Goal: Task Accomplishment & Management: Use online tool/utility

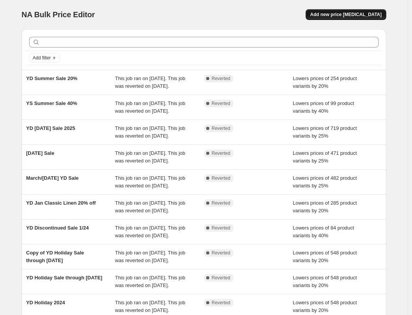
click at [337, 16] on span "Add new price [MEDICAL_DATA]" at bounding box center [345, 15] width 71 height 6
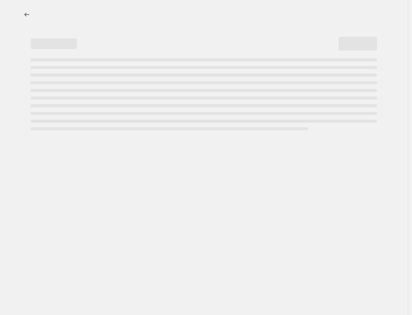
select select "percentage"
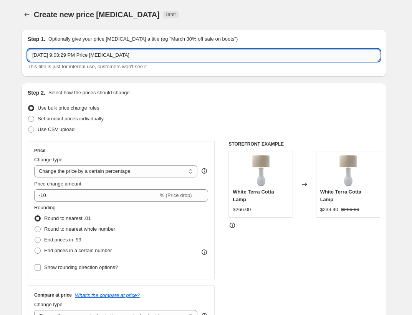
click at [74, 53] on input "[DATE] 9:03:29 PM Price [MEDICAL_DATA]" at bounding box center [204, 55] width 352 height 12
drag, startPoint x: 135, startPoint y: 55, endPoint x: 22, endPoint y: 49, distance: 113.3
type input "YD Cozy Nights Sale"
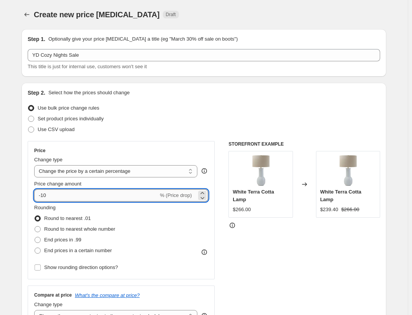
drag, startPoint x: 65, startPoint y: 198, endPoint x: 44, endPoint y: 198, distance: 21.5
click at [44, 198] on input "-10" at bounding box center [96, 196] width 124 height 12
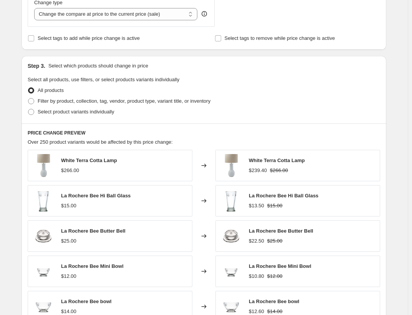
scroll to position [296, 0]
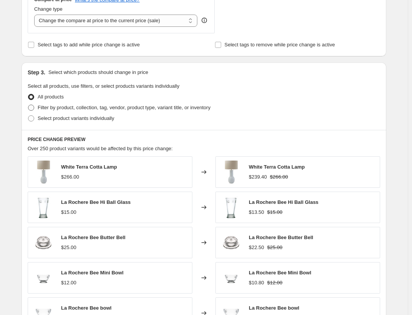
type input "-29"
click at [66, 109] on span "Filter by product, collection, tag, vendor, product type, variant title, or inv…" at bounding box center [124, 108] width 173 height 6
click at [28, 105] on input "Filter by product, collection, tag, vendor, product type, variant title, or inv…" at bounding box center [28, 105] width 0 height 0
radio input "true"
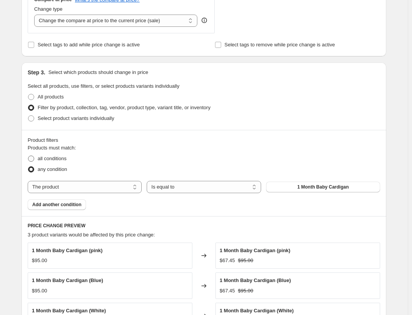
click at [50, 153] on label "all conditions" at bounding box center [47, 158] width 39 height 11
click at [28, 156] on input "all conditions" at bounding box center [28, 156] width 0 height 0
radio input "true"
click at [65, 186] on select "The product The product's collection The product's tag The product's vendor The…" at bounding box center [85, 187] width 114 height 12
select select "collection"
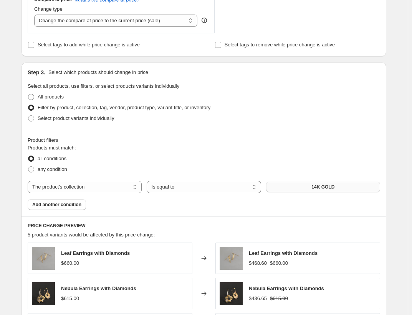
click at [280, 188] on button "14K GOLD" at bounding box center [323, 187] width 114 height 11
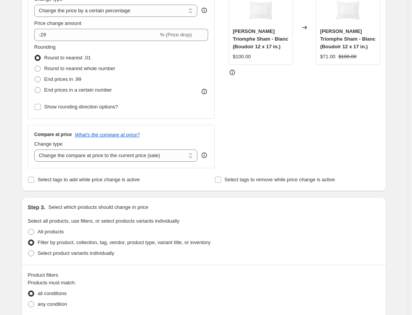
scroll to position [156, 0]
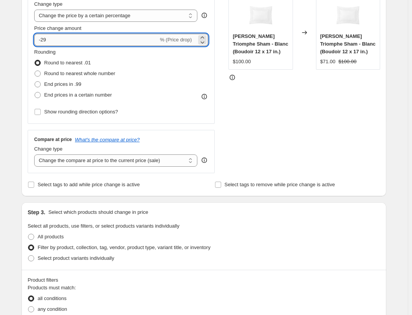
click at [71, 41] on input "-29" at bounding box center [96, 40] width 124 height 12
type input "-25"
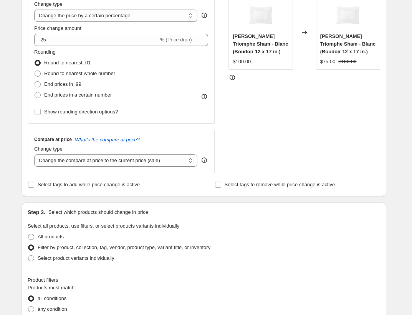
click at [238, 225] on fieldset "Select all products, use filters, or select products variants individually All …" at bounding box center [204, 243] width 352 height 41
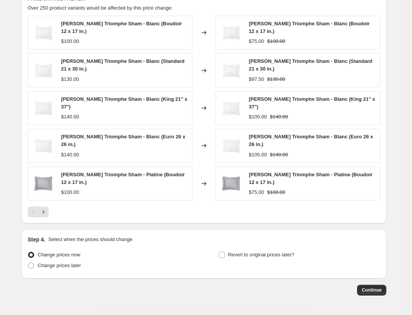
scroll to position [549, 0]
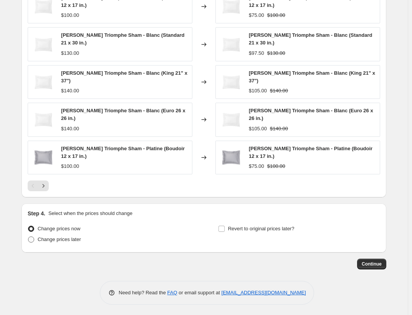
click at [58, 240] on span "Change prices later" at bounding box center [59, 240] width 43 height 6
click at [28, 237] on input "Change prices later" at bounding box center [28, 237] width 0 height 0
radio input "true"
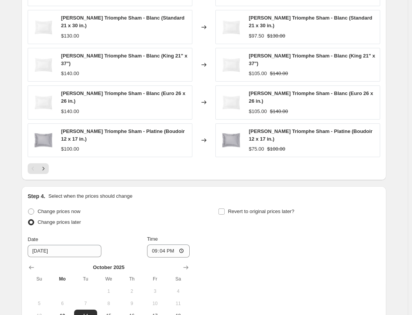
scroll to position [605, 0]
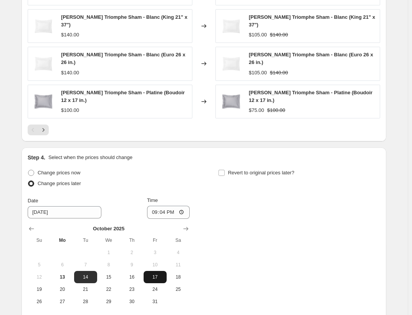
click at [154, 281] on button "17" at bounding box center [154, 277] width 23 height 12
type input "[DATE]"
click at [163, 210] on input "21:04" at bounding box center [168, 212] width 43 height 13
click at [156, 213] on input "21:04" at bounding box center [168, 212] width 43 height 13
click at [171, 212] on input "12:01" at bounding box center [168, 212] width 43 height 13
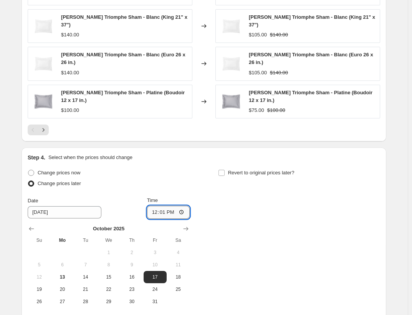
type input "00:01"
click at [224, 173] on input "Revert to original prices later?" at bounding box center [221, 173] width 6 height 6
checkbox input "true"
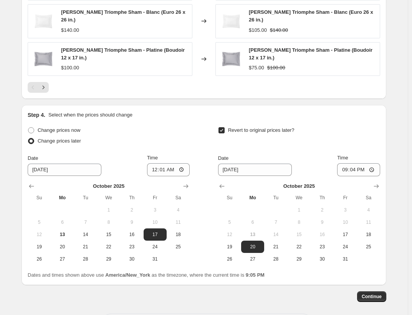
scroll to position [648, 0]
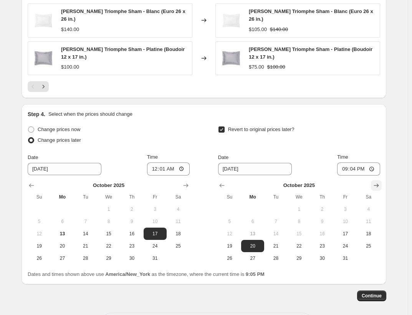
click at [379, 188] on icon "Show next month, November 2025" at bounding box center [376, 186] width 8 height 8
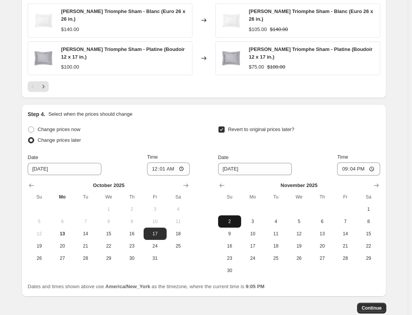
click at [235, 223] on span "2" at bounding box center [229, 222] width 17 height 6
type input "[DATE]"
click at [348, 170] on input "21:04" at bounding box center [358, 169] width 43 height 13
type input "23:59"
click at [332, 157] on div "Date [DATE] Time 23:59" at bounding box center [299, 164] width 162 height 22
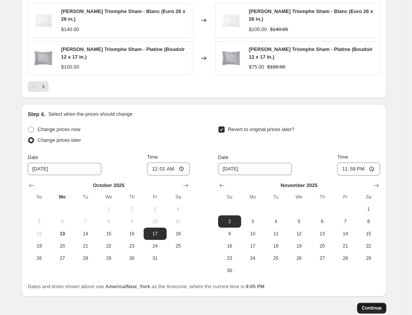
click at [376, 310] on span "Continue" at bounding box center [371, 308] width 20 height 6
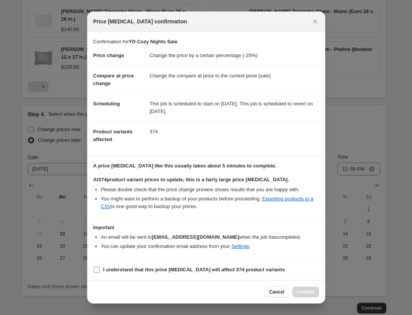
click at [204, 269] on b "I understand that this price [MEDICAL_DATA] will affect 374 product variants" at bounding box center [193, 270] width 181 height 6
click at [100, 269] on input "I understand that this price [MEDICAL_DATA] will affect 374 product variants" at bounding box center [97, 270] width 6 height 6
checkbox input "true"
click at [310, 293] on span "Confirm" at bounding box center [306, 292] width 18 height 6
